Goal: Information Seeking & Learning: Learn about a topic

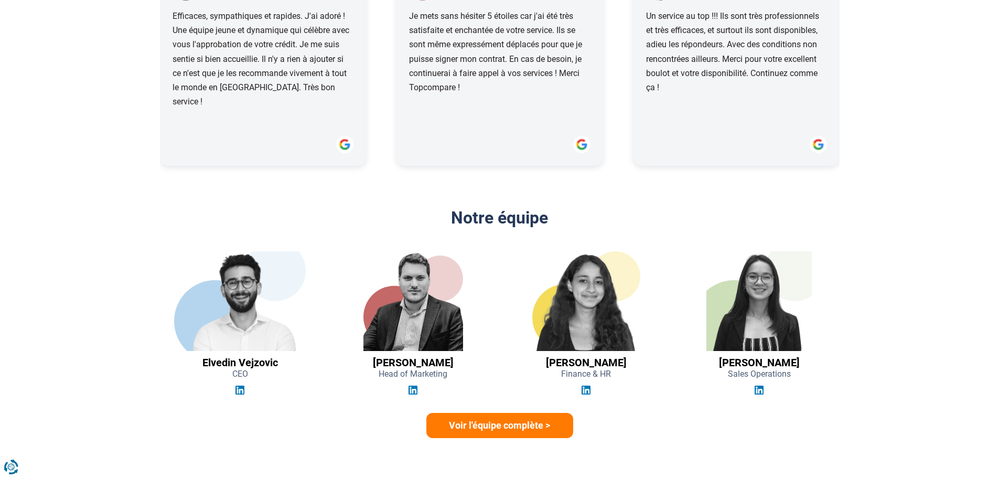
scroll to position [1469, 0]
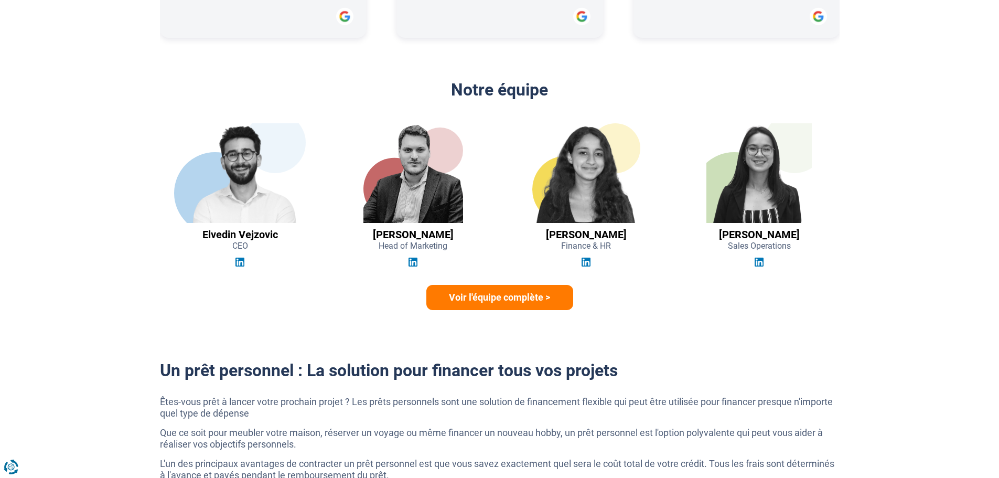
click at [759, 155] on img at bounding box center [759, 173] width 105 height 100
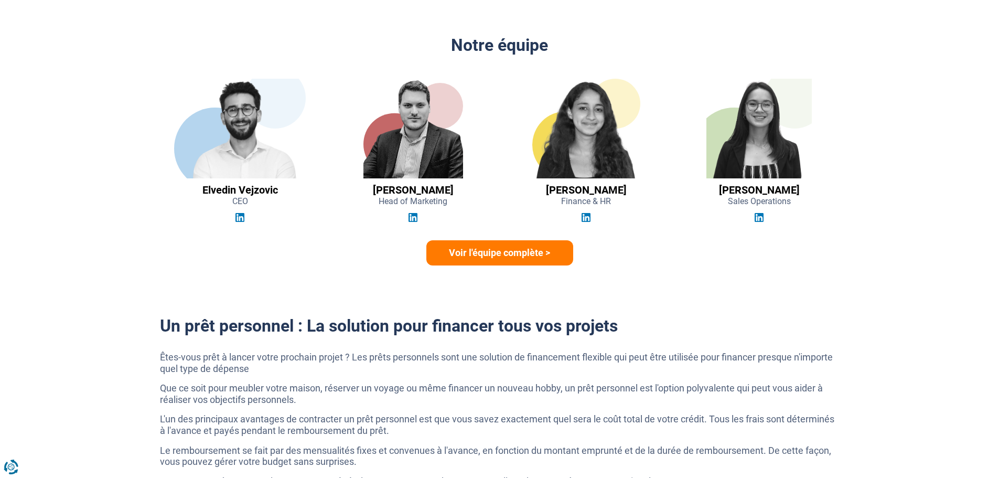
scroll to position [1574, 0]
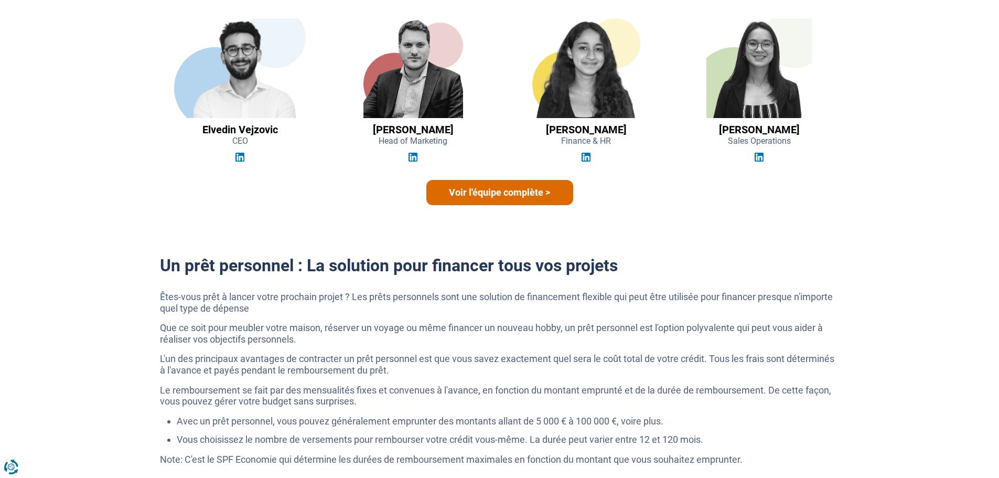
click at [519, 195] on link "Voir l'équipe complète >" at bounding box center [500, 192] width 147 height 25
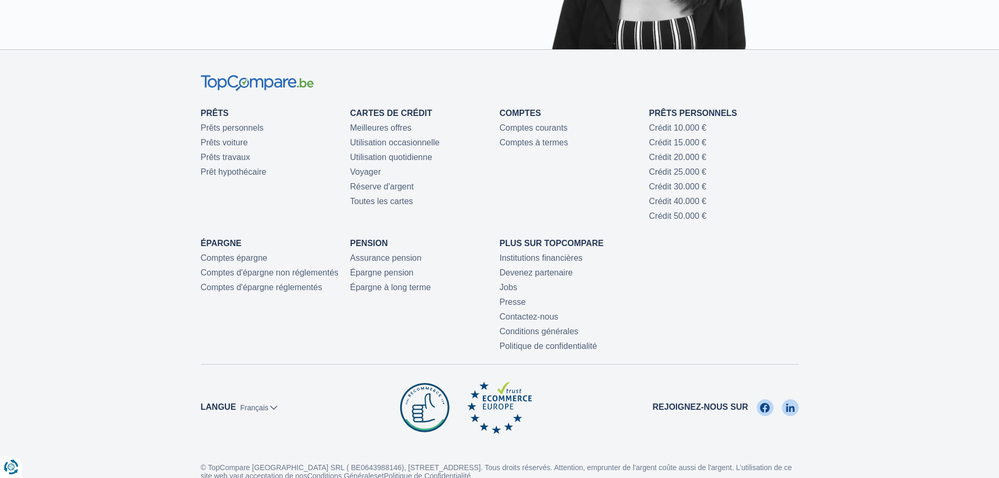
scroll to position [2329, 0]
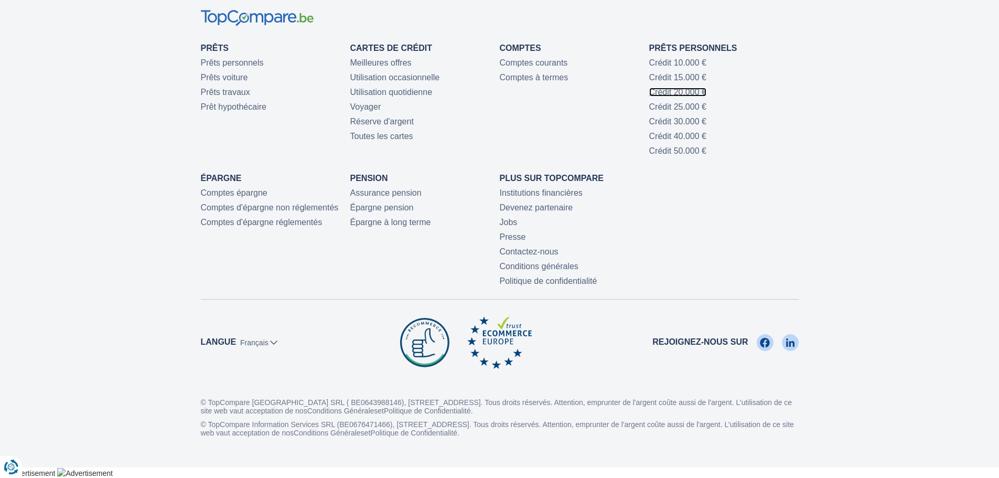
click at [682, 91] on link "Crédit 20.000 €" at bounding box center [677, 92] width 57 height 9
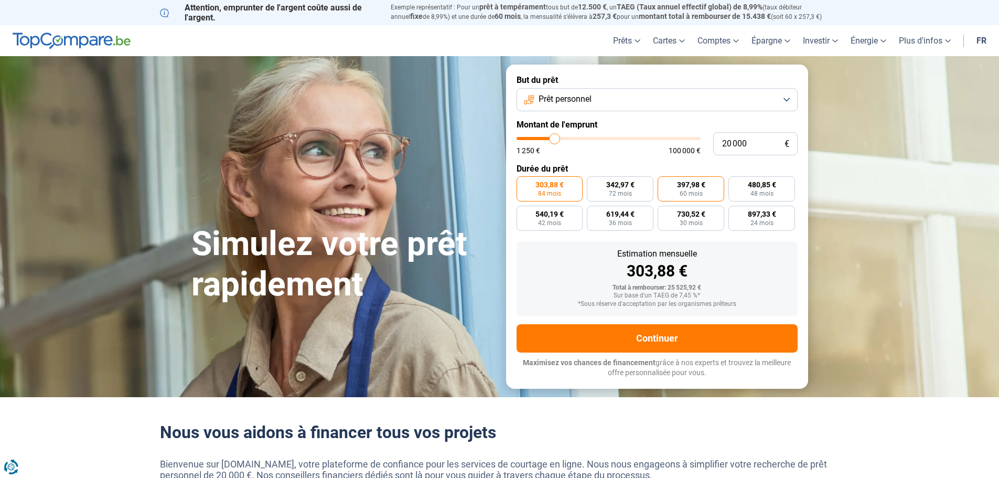
click at [683, 195] on span "60 mois" at bounding box center [691, 193] width 23 height 6
click at [665, 183] on input "397,98 € 60 mois" at bounding box center [661, 179] width 7 height 7
radio input "true"
drag, startPoint x: 748, startPoint y: 141, endPoint x: 704, endPoint y: 141, distance: 43.5
click at [704, 141] on div "20 000 € 1 250 € 100 000 €" at bounding box center [657, 143] width 281 height 23
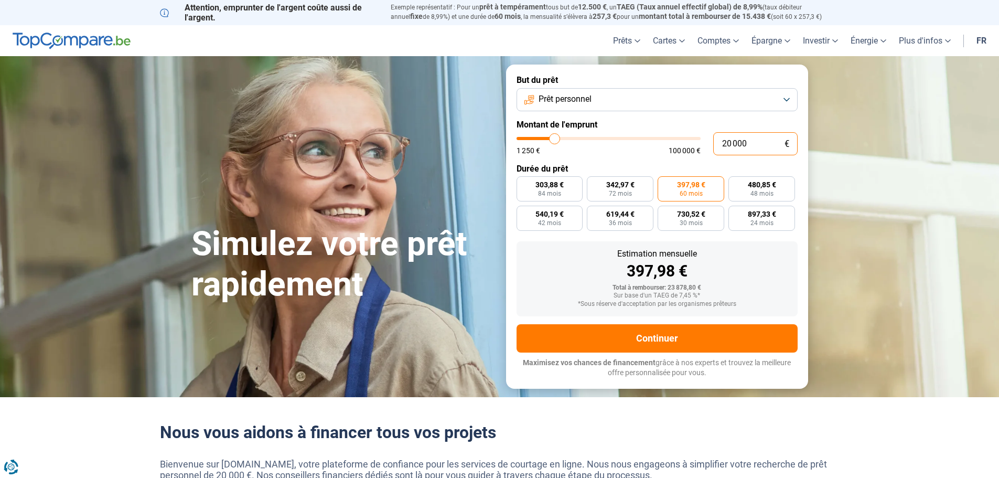
type input "1"
type input "1250"
type input "15"
type input "1250"
type input "150"
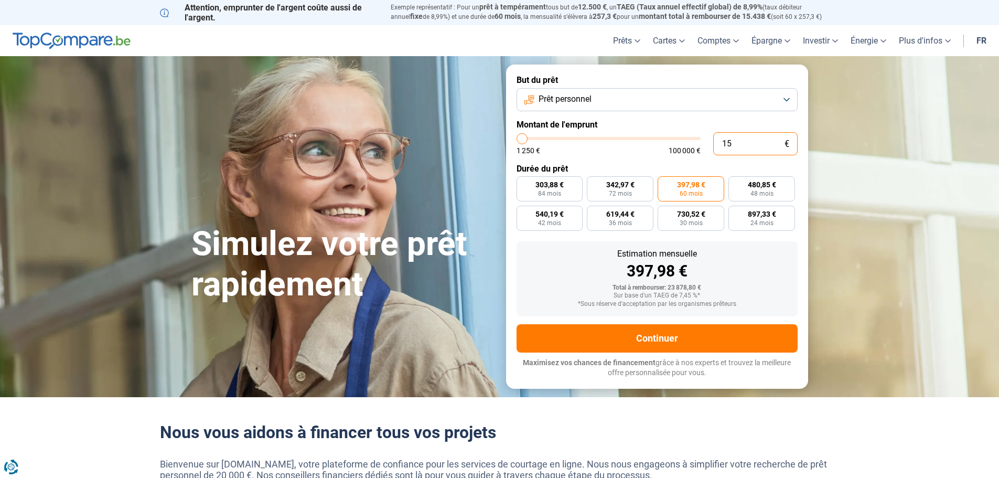
type input "1250"
type input "1 500"
type input "1500"
type input "15 000"
type input "15000"
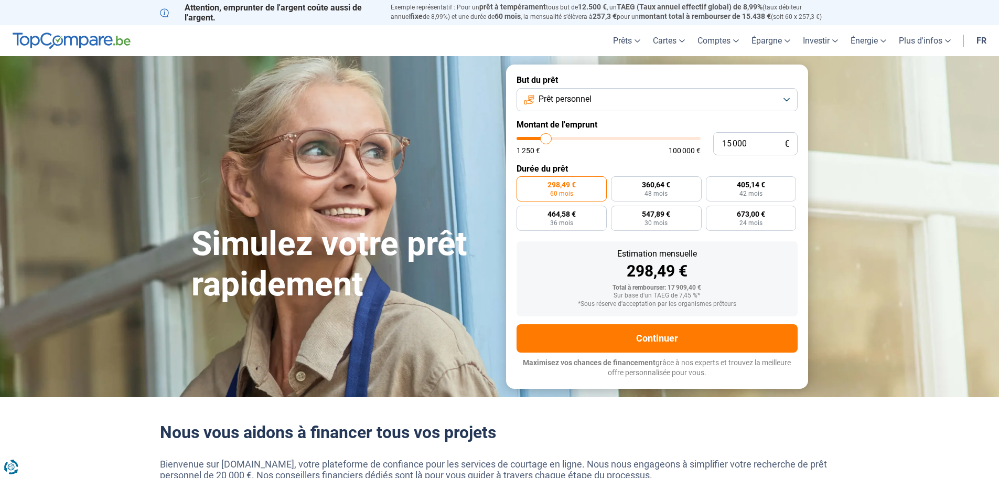
click at [593, 99] on button "Prêt personnel" at bounding box center [657, 99] width 281 height 23
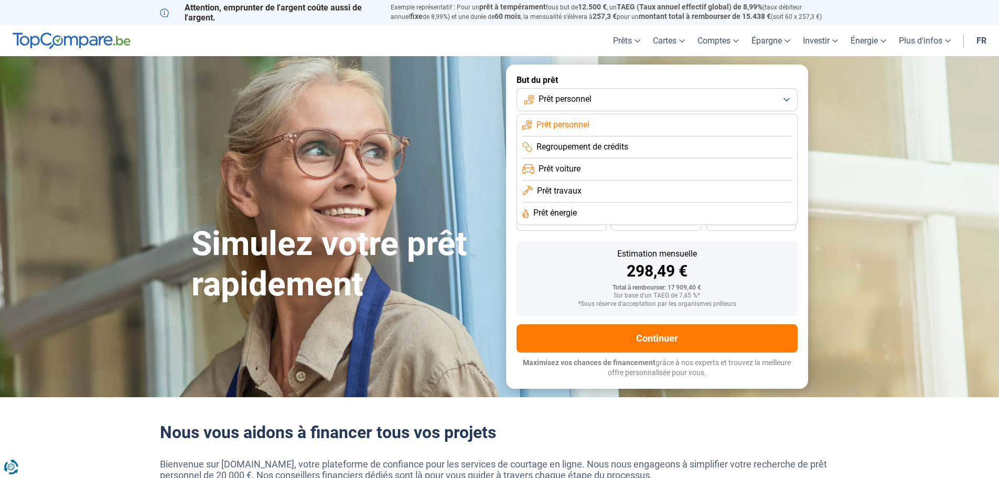
click at [601, 180] on li "Prêt voiture" at bounding box center [658, 191] width 270 height 22
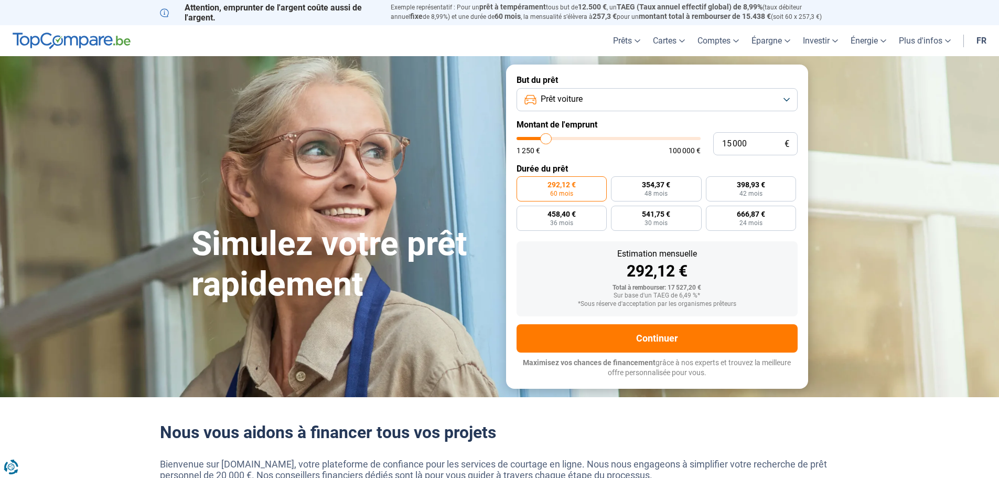
type input "13 500"
type input "13500"
type input "13 000"
type input "13000"
type input "12 500"
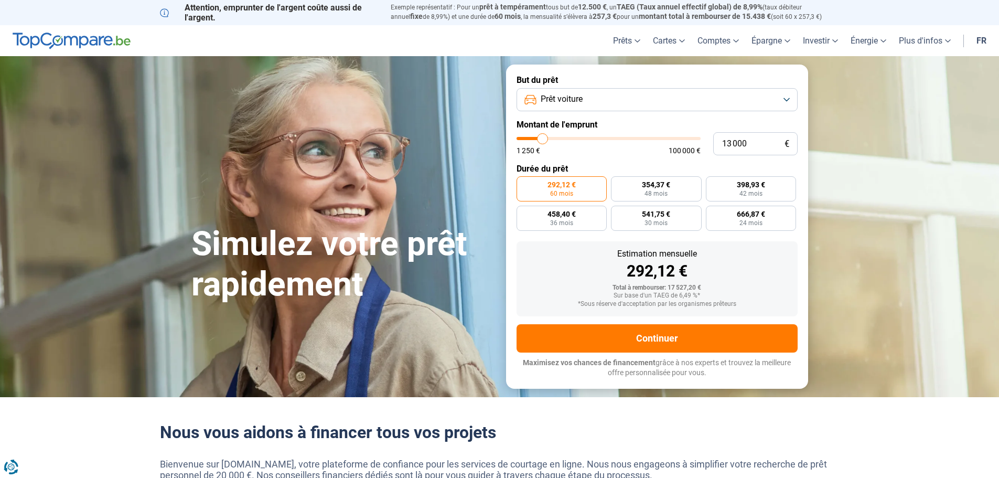
type input "12500"
type input "12 000"
type input "12000"
type input "11 500"
type input "11500"
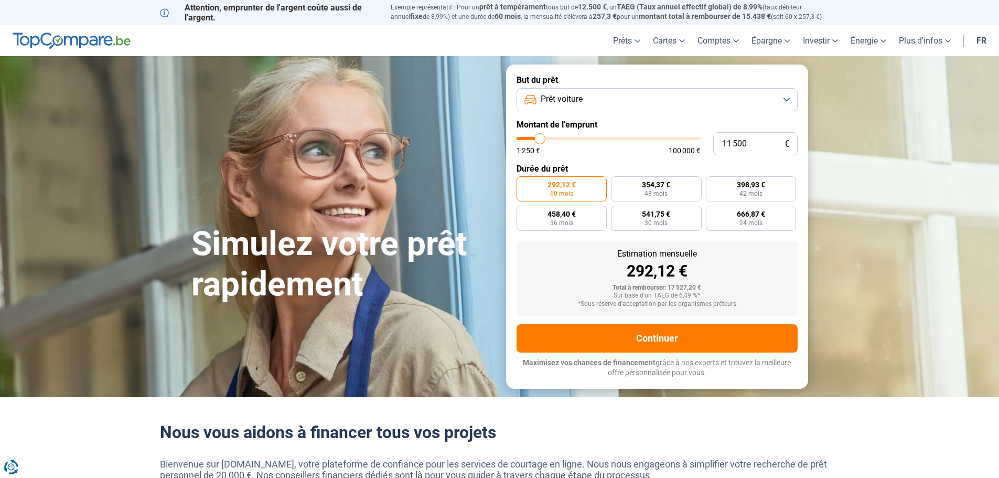
type input "11 250"
type input "11250"
type input "11 000"
type input "11000"
type input "10 500"
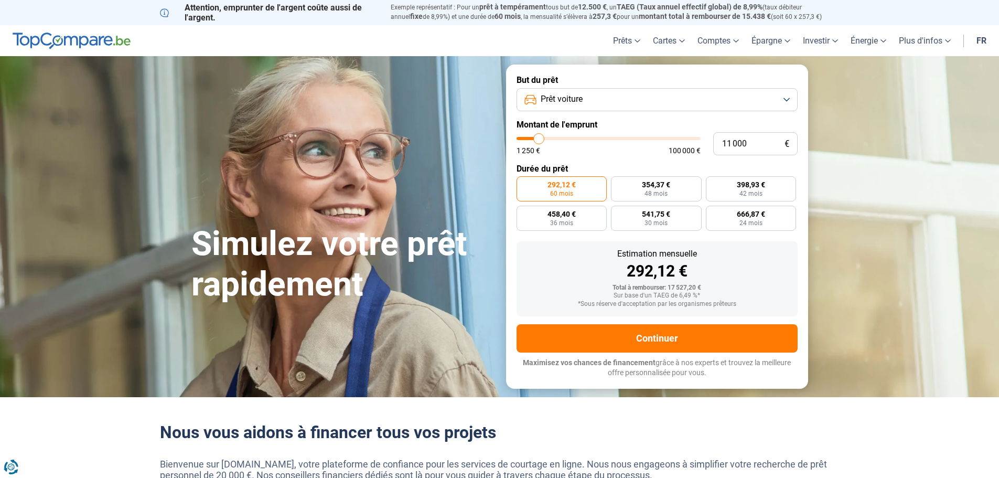
type input "10500"
type input "10 250"
type input "10250"
type input "9 750"
type input "9750"
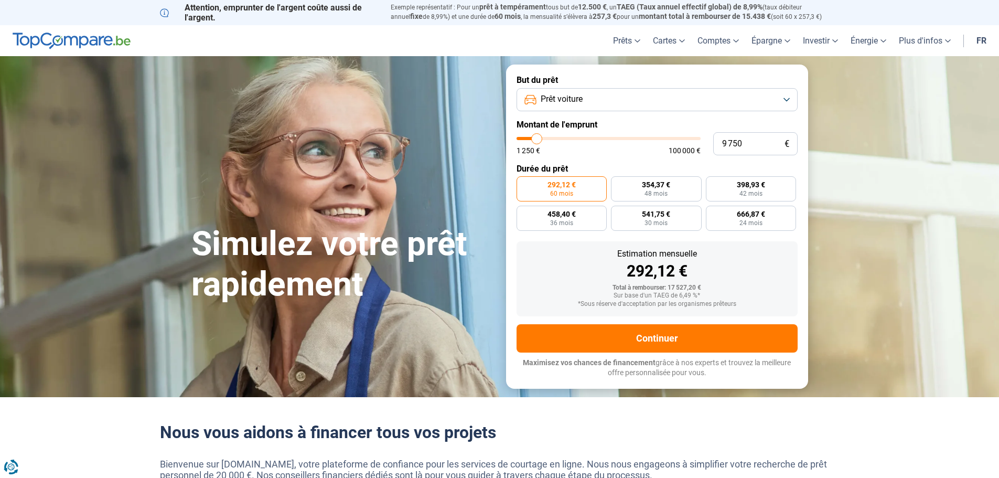
type input "9 500"
type input "9500"
type input "9 000"
type input "9000"
type input "8 500"
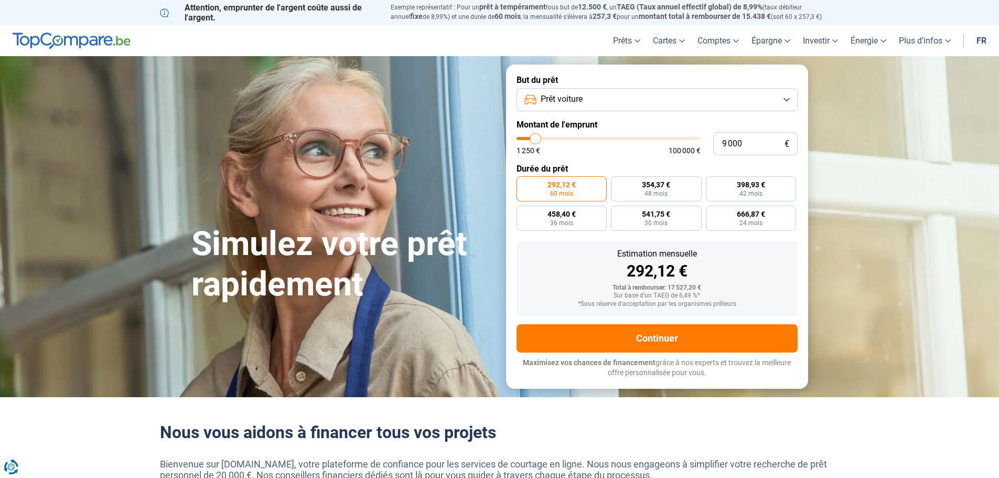
type input "8500"
type input "8 250"
type input "8250"
type input "8 500"
type input "8500"
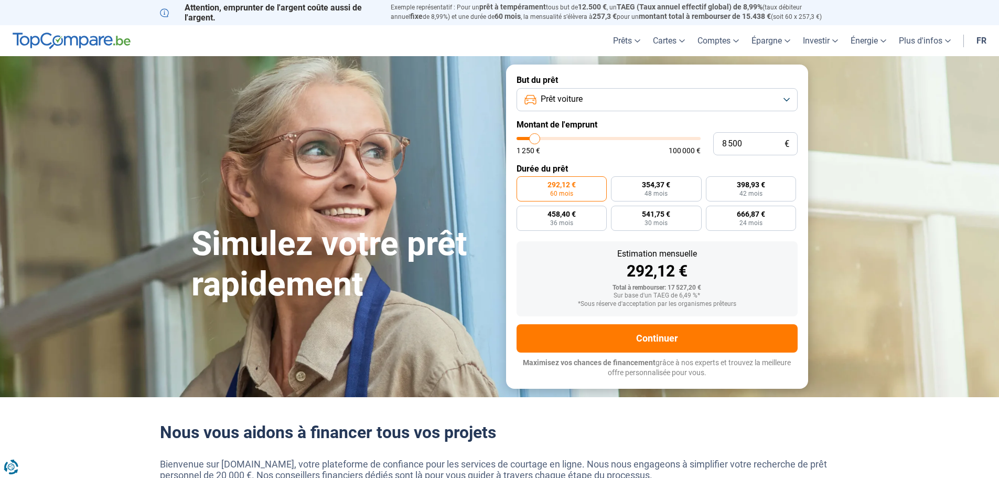
type input "9 000"
type input "9000"
type input "9 750"
type input "9750"
type input "10 000"
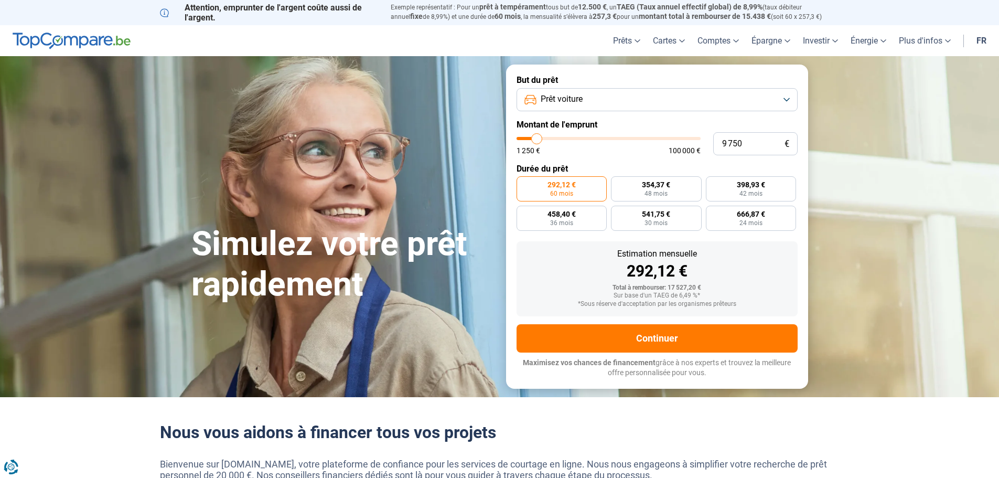
type input "10000"
type input "10 250"
type input "10250"
type input "11 250"
type input "11250"
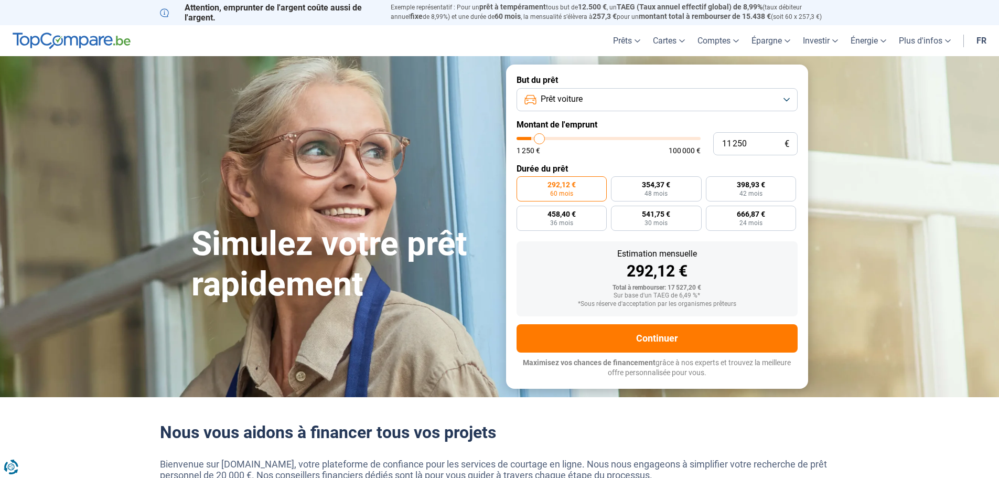
type input "12 000"
type input "12000"
type input "12 500"
type input "12500"
type input "12 000"
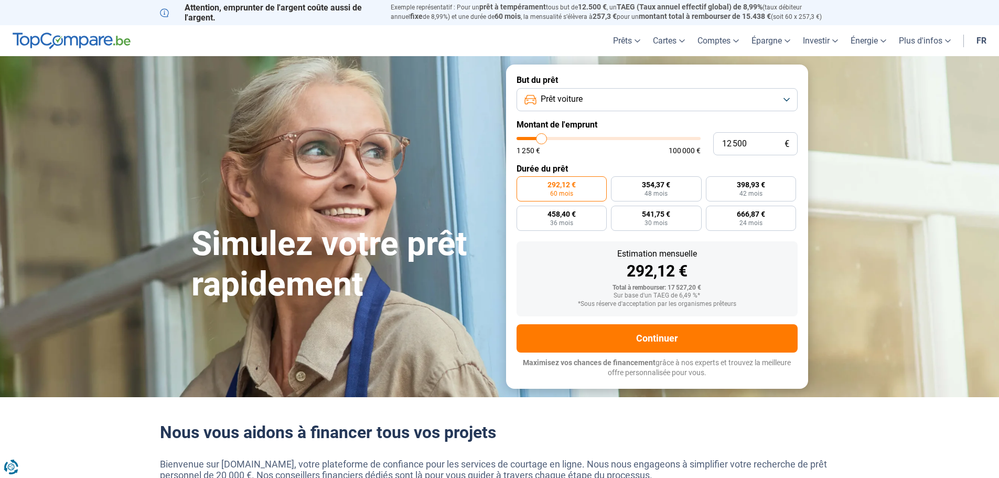
type input "12000"
type input "11 750"
type input "11750"
type input "11 500"
type input "11500"
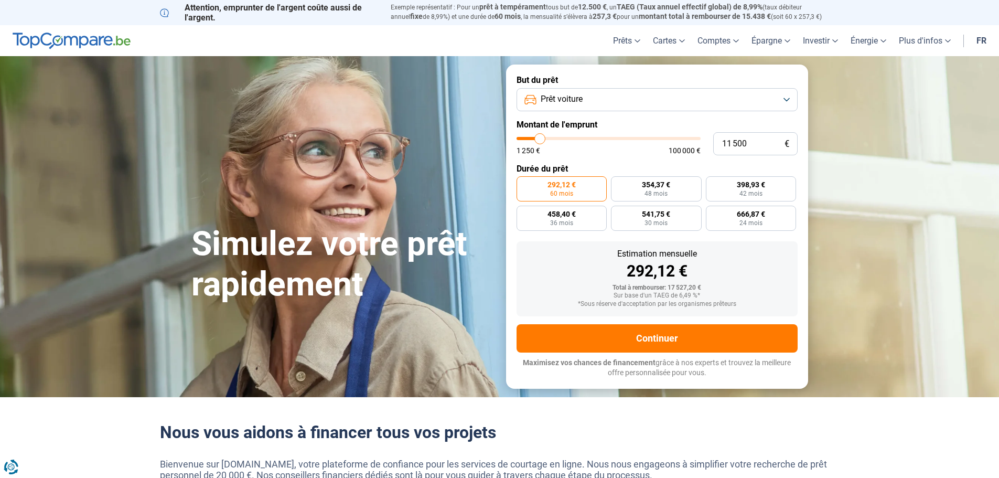
type input "11 000"
type input "11000"
type input "10 500"
type input "10500"
type input "10 250"
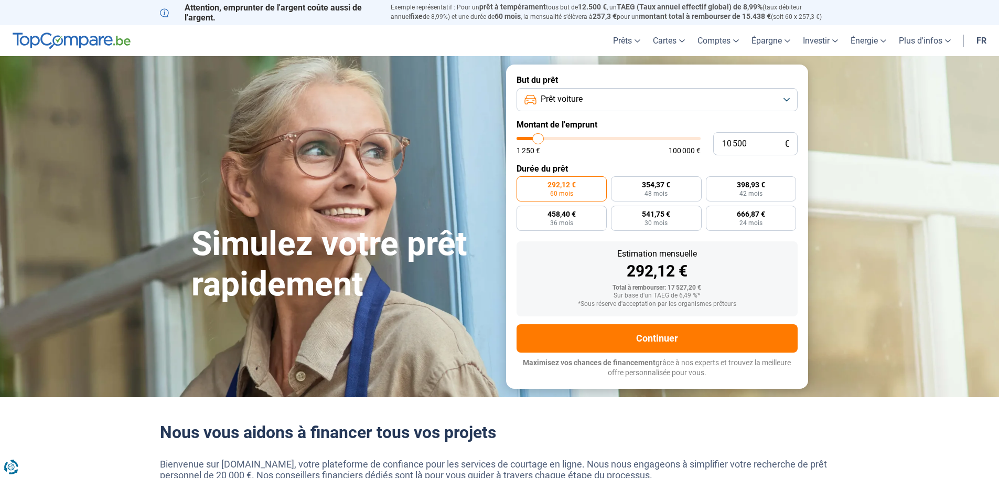
type input "10250"
type input "10 000"
type input "10000"
type input "9 750"
type input "9750"
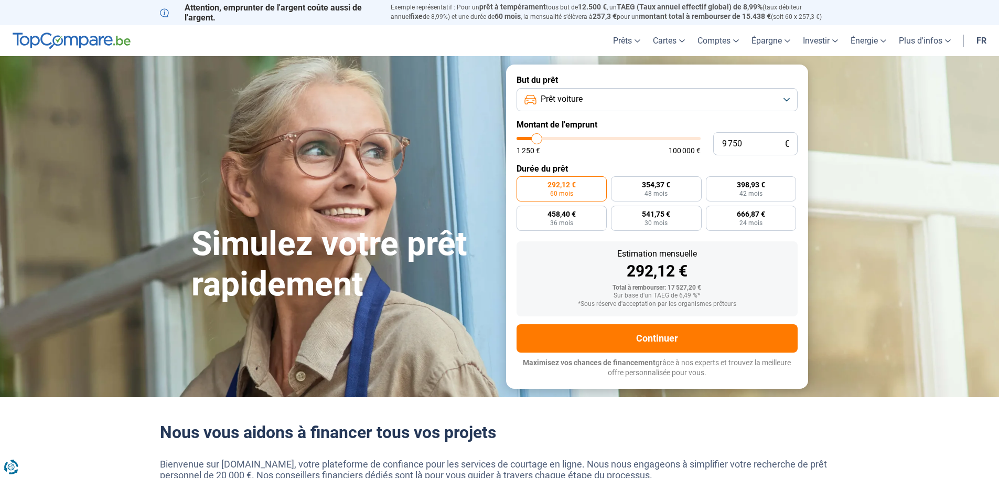
type input "10 000"
drag, startPoint x: 545, startPoint y: 139, endPoint x: 538, endPoint y: 137, distance: 7.1
type input "10000"
click at [538, 137] on input "range" at bounding box center [609, 138] width 184 height 3
radio input "true"
